Goal: Find contact information: Find contact information

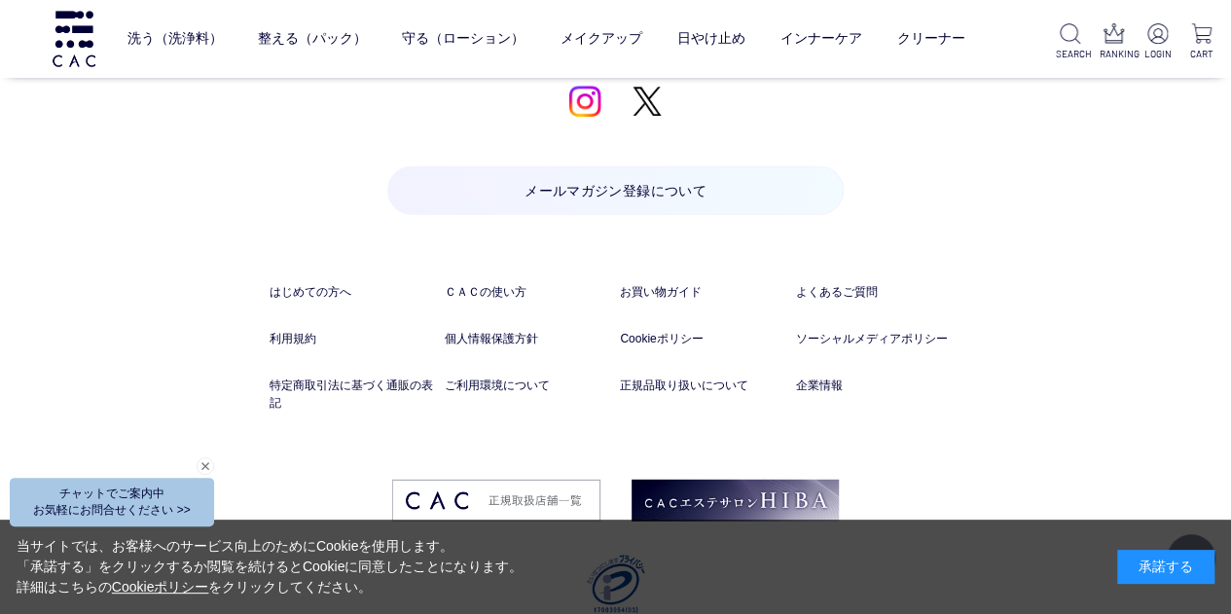
scroll to position [9843, 0]
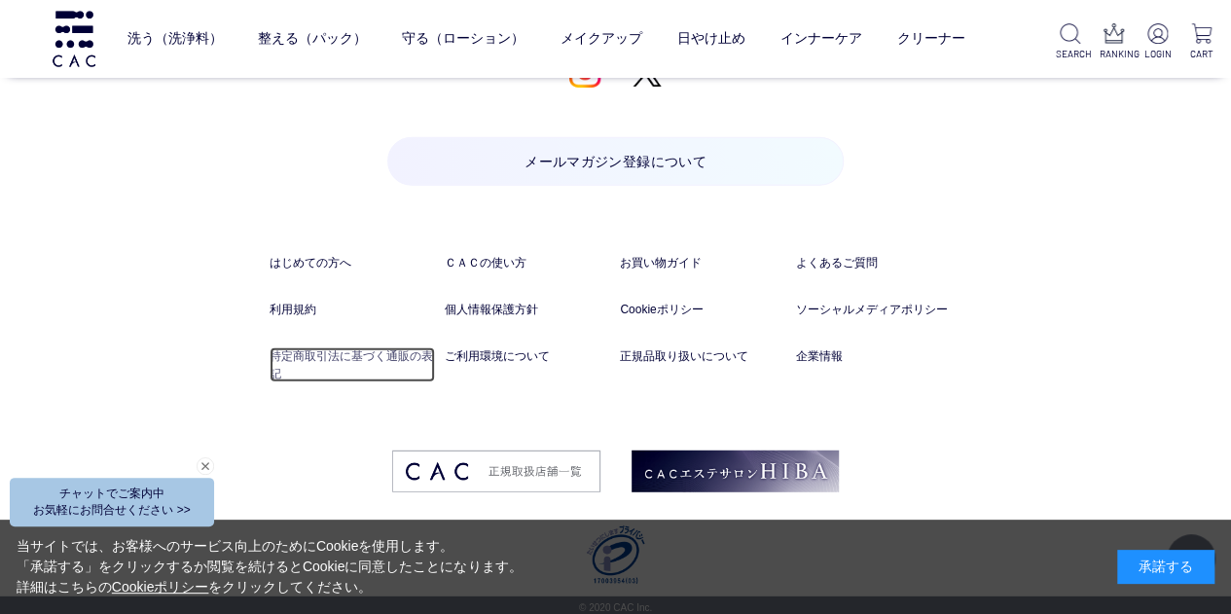
click at [387, 347] on link "特定商取引法に基づく通販の表記" at bounding box center [353, 364] width 166 height 35
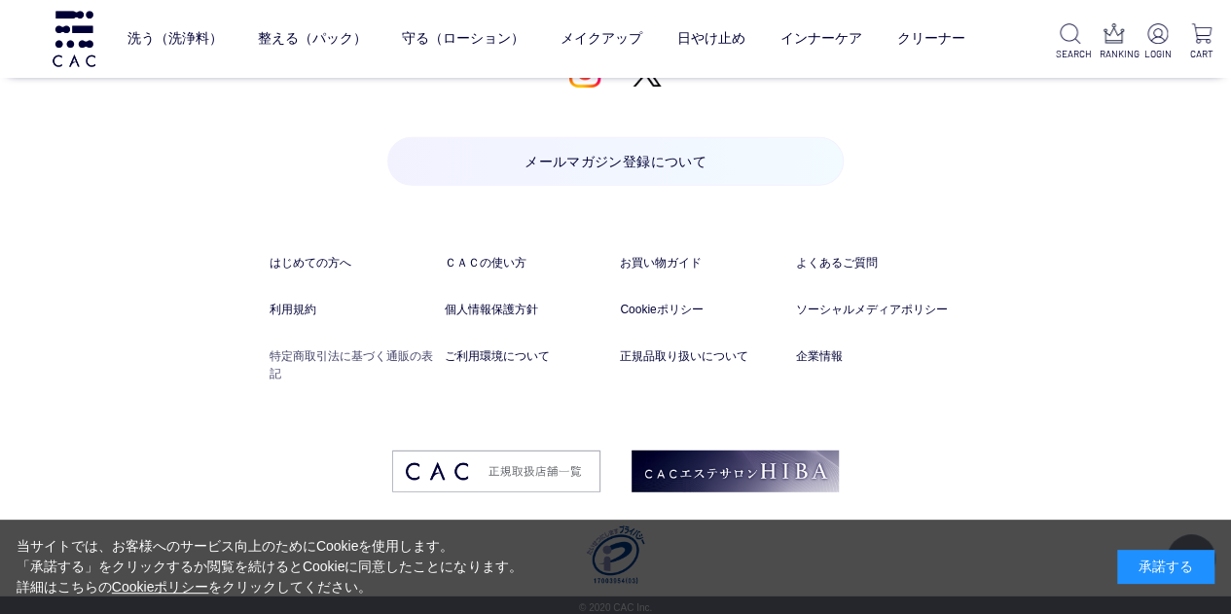
scroll to position [9818, 0]
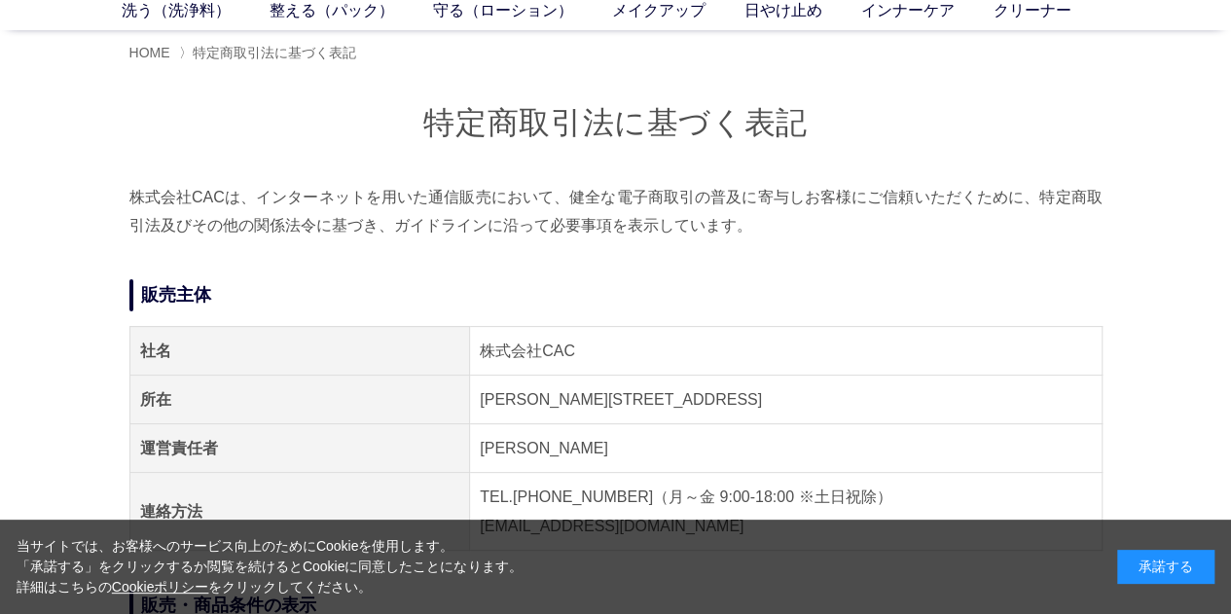
scroll to position [195, 0]
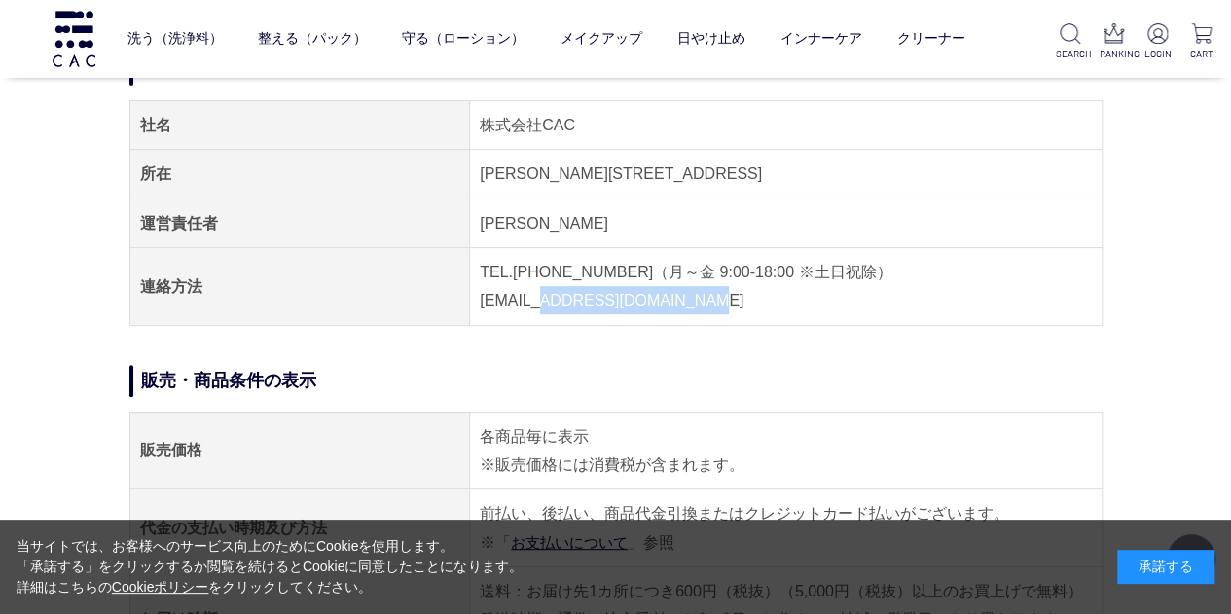
drag, startPoint x: 657, startPoint y: 295, endPoint x: 538, endPoint y: 312, distance: 120.0
click at [538, 312] on td "TEL.[PHONE_NUMBER]（月～金 9:00-18:00 ※土日祝除） [EMAIL_ADDRESS][DOMAIN_NAME]" at bounding box center [786, 287] width 632 height 78
copy td "[EMAIL_ADDRESS][DOMAIN_NAME]"
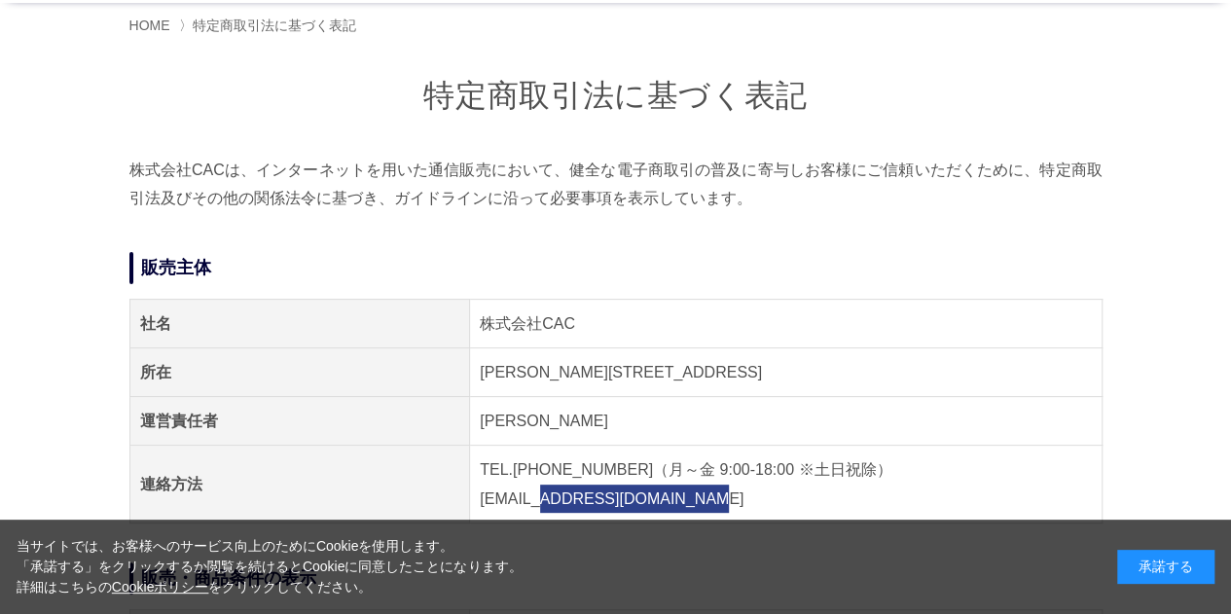
scroll to position [97, 0]
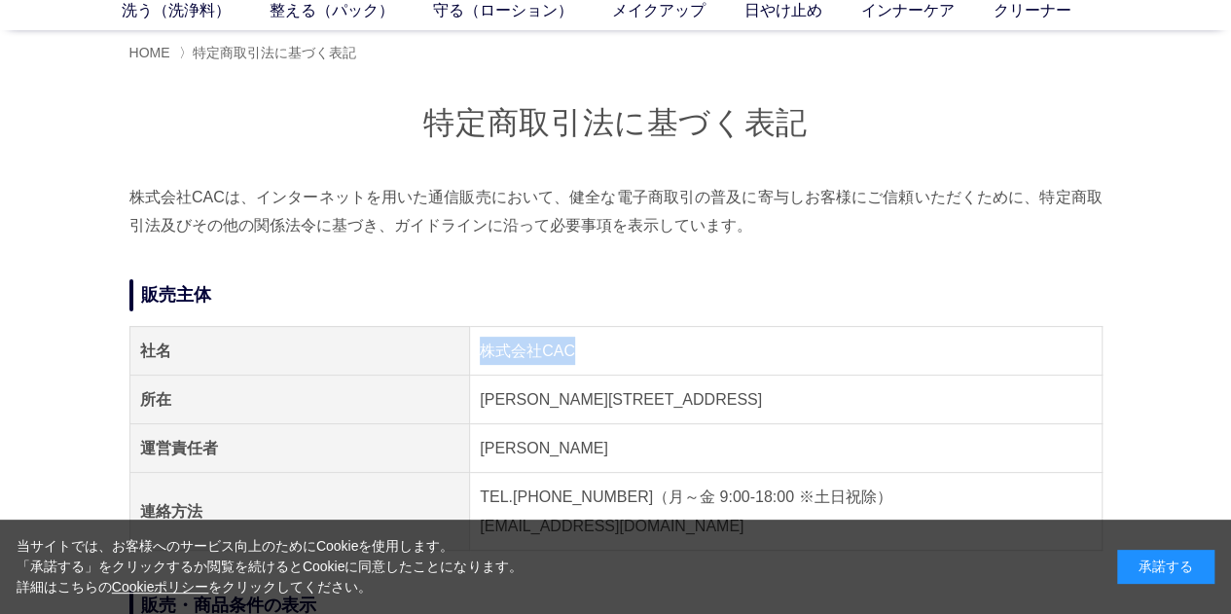
drag, startPoint x: 594, startPoint y: 330, endPoint x: 484, endPoint y: 354, distance: 112.6
click at [484, 354] on td "株式会社CAC" at bounding box center [786, 350] width 632 height 49
copy td "株式会社CAC"
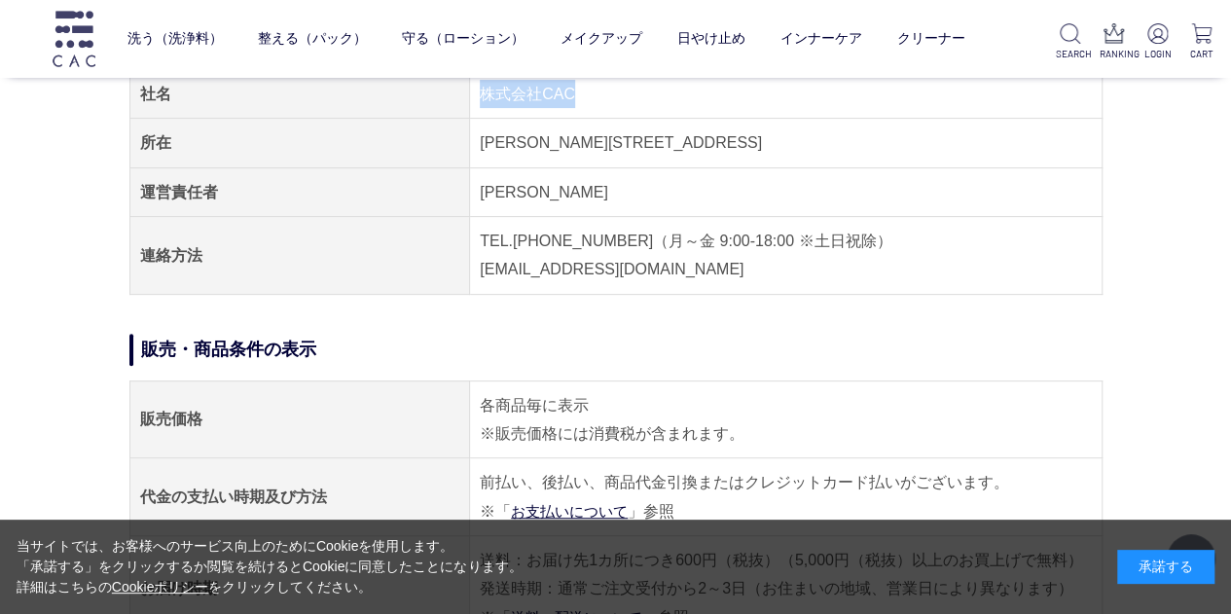
scroll to position [195, 0]
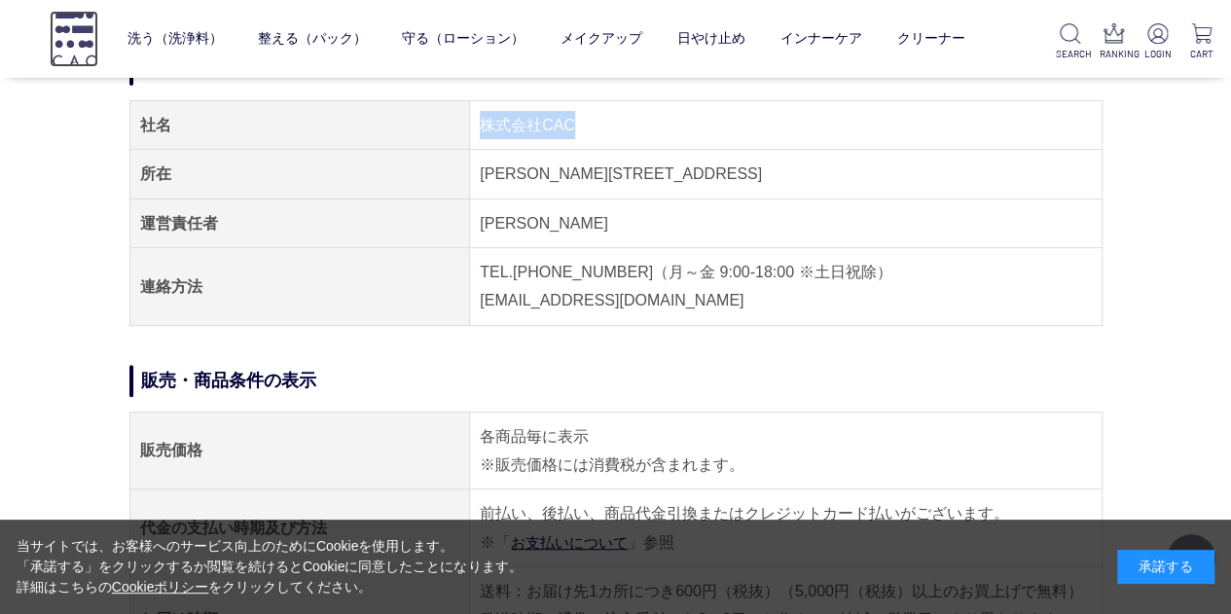
click at [56, 40] on img at bounding box center [74, 38] width 49 height 55
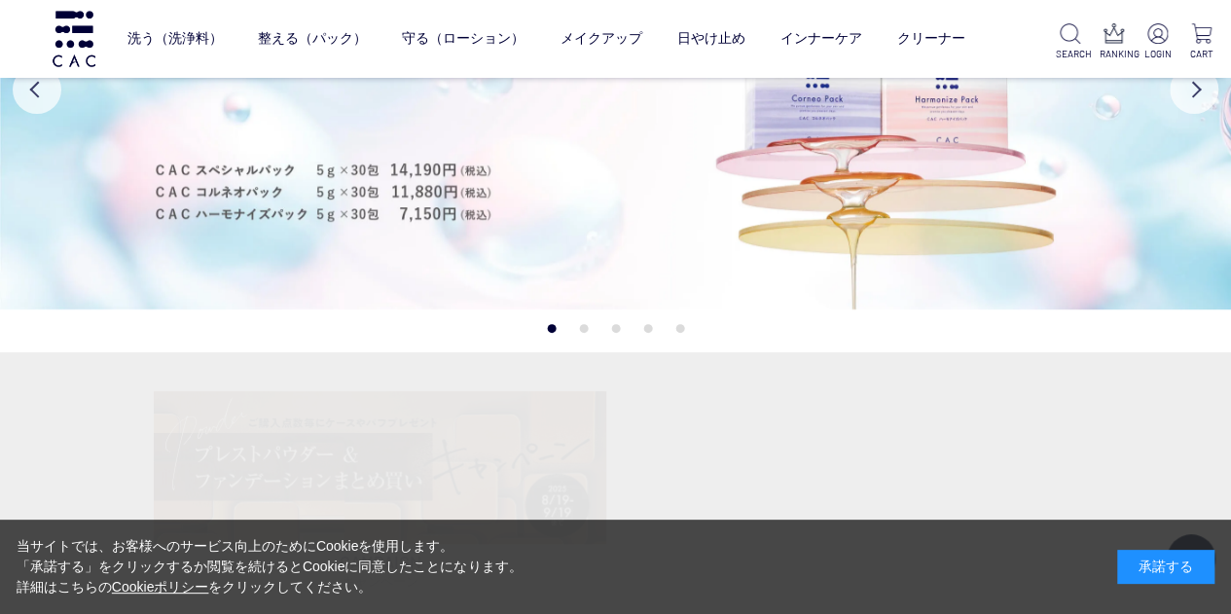
scroll to position [389, 0]
